Goal: Navigation & Orientation: Find specific page/section

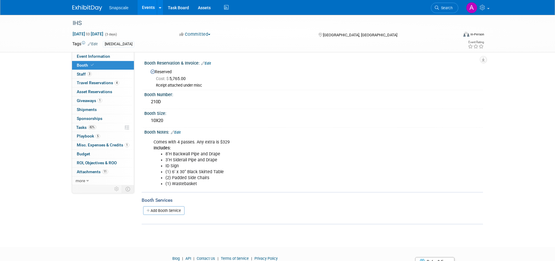
click at [143, 4] on link "Events" at bounding box center [148, 7] width 22 height 15
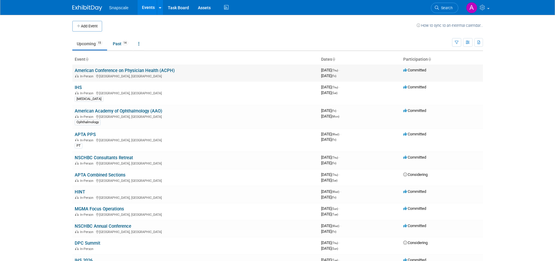
click at [120, 70] on link "American Conference on Physician Health (ACPH)" at bounding box center [125, 70] width 100 height 5
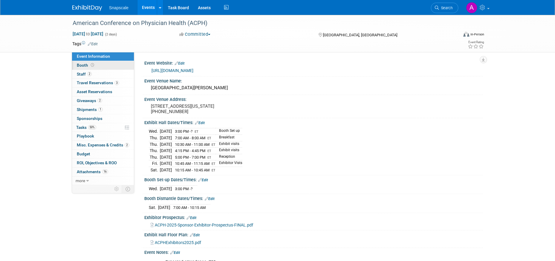
click at [109, 69] on link "Booth" at bounding box center [103, 65] width 62 height 9
